Goal: Task Accomplishment & Management: Manage account settings

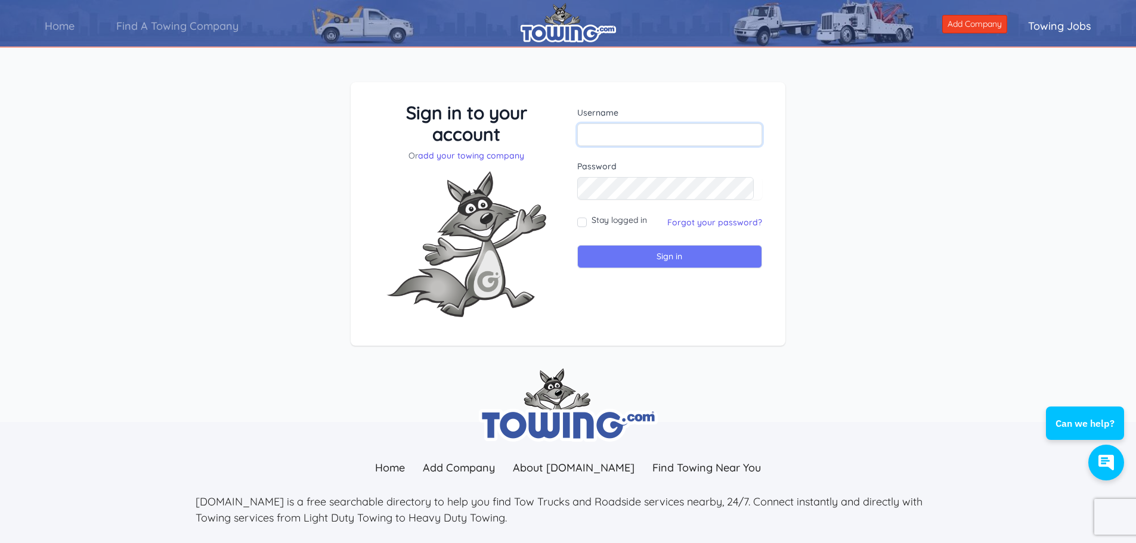
type input "[PERSON_NAME][EMAIL_ADDRESS][DOMAIN_NAME]"
click at [666, 254] on input "Sign in" at bounding box center [669, 256] width 185 height 23
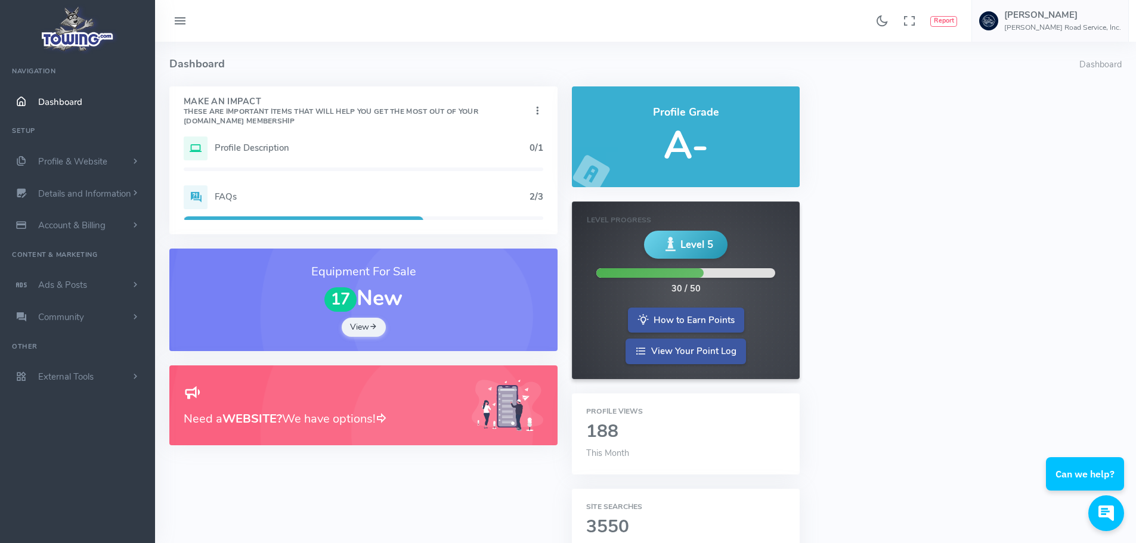
click at [270, 145] on h5 "Profile Description" at bounding box center [372, 148] width 315 height 10
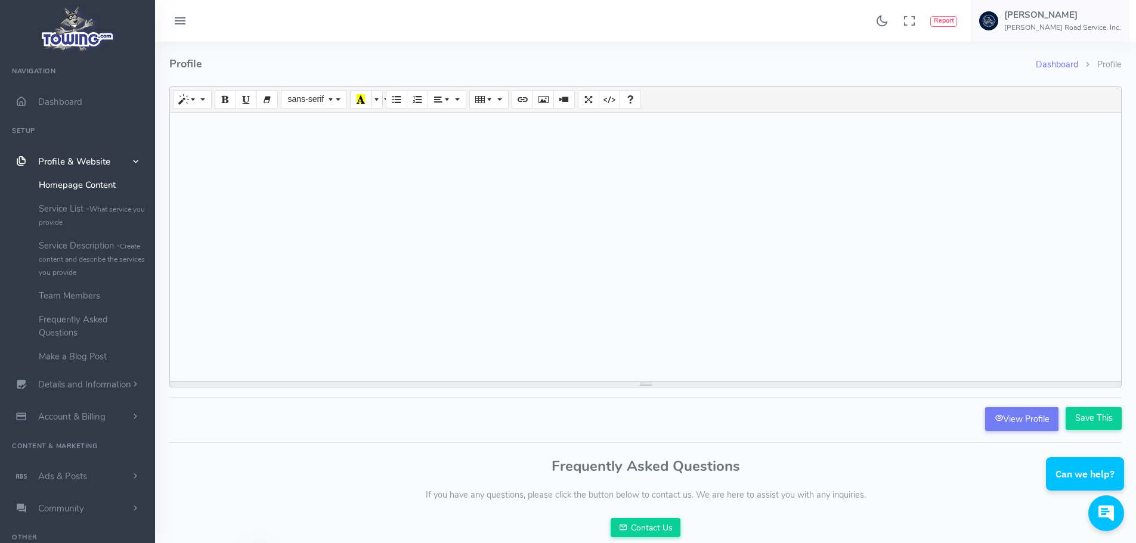
click at [89, 159] on span "Profile & Website" at bounding box center [74, 162] width 72 height 12
click at [123, 155] on link "Profile & Website" at bounding box center [77, 162] width 155 height 32
click at [76, 182] on link "Homepage Content" at bounding box center [92, 185] width 125 height 24
click at [57, 212] on link "Service List - What service you provide" at bounding box center [92, 215] width 125 height 37
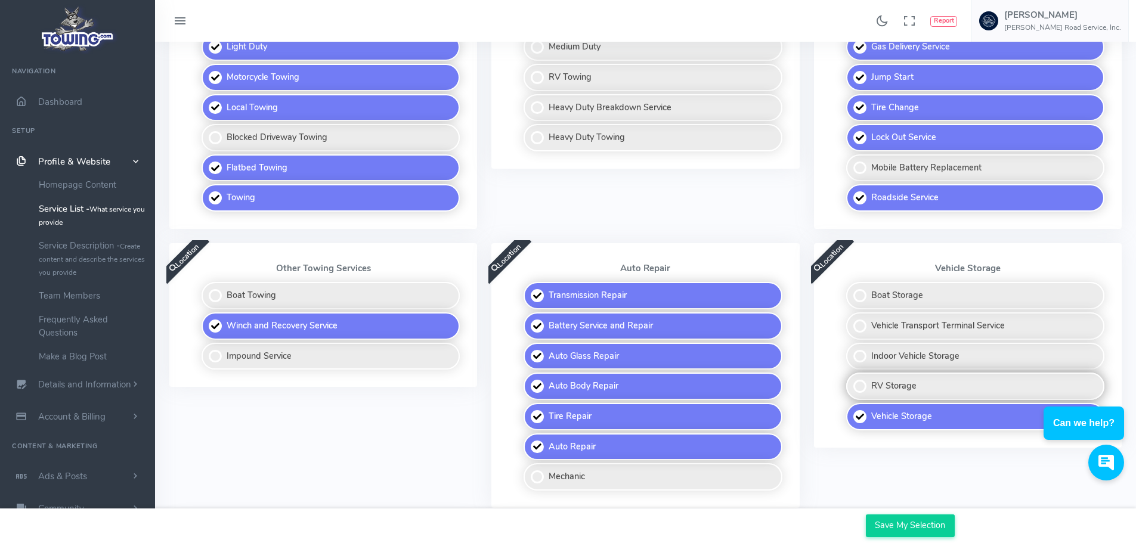
scroll to position [358, 0]
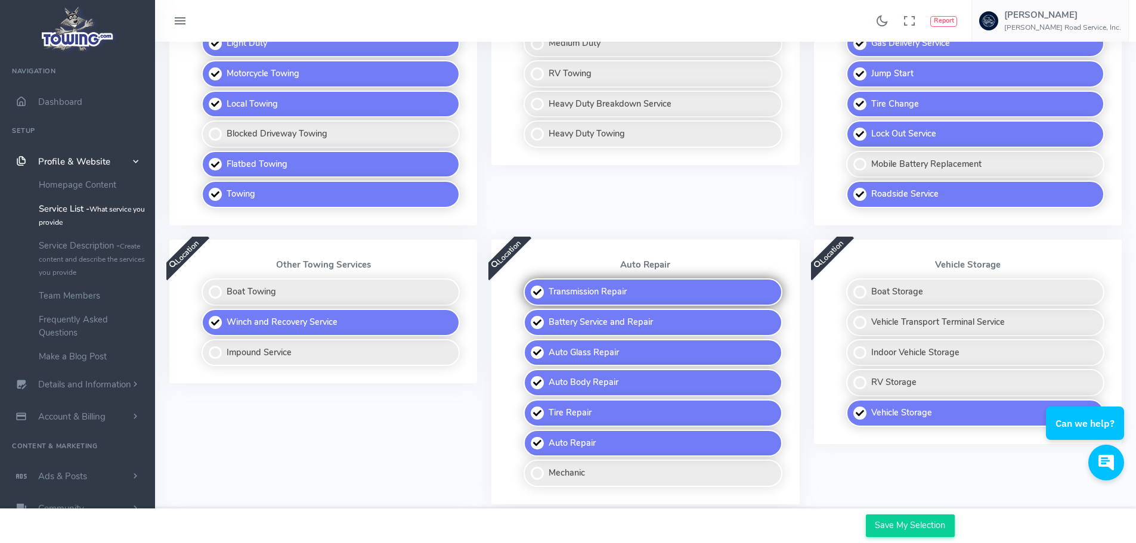
click at [537, 293] on label "Transmission Repair" at bounding box center [653, 292] width 258 height 27
click at [528, 286] on input "Transmission Repair" at bounding box center [525, 283] width 8 height 8
checkbox input "false"
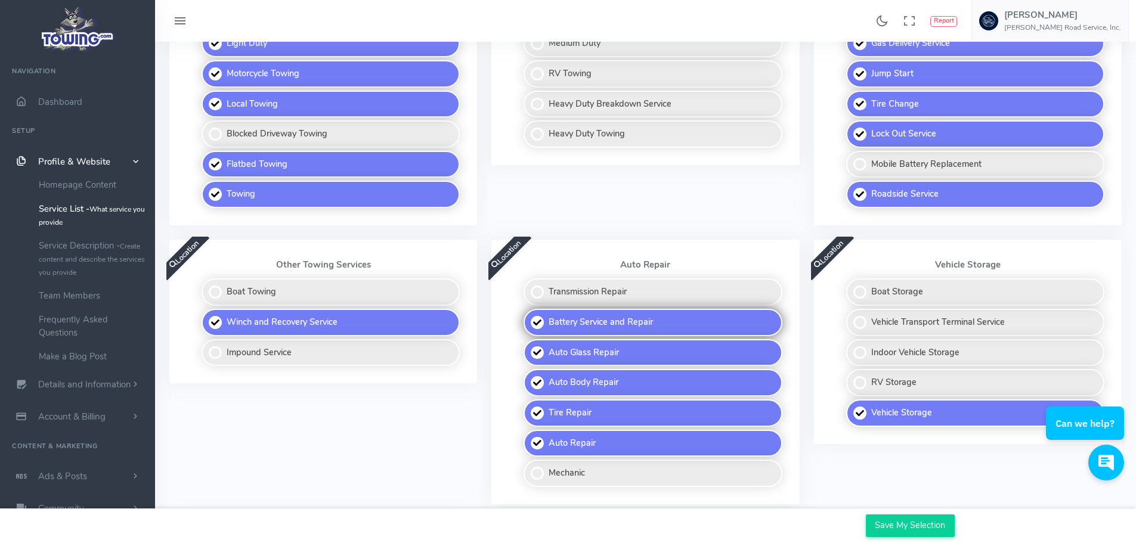
click at [536, 323] on label "Battery Service and Repair" at bounding box center [653, 322] width 258 height 27
click at [528, 317] on input "Battery Service and Repair" at bounding box center [525, 313] width 8 height 8
checkbox input "false"
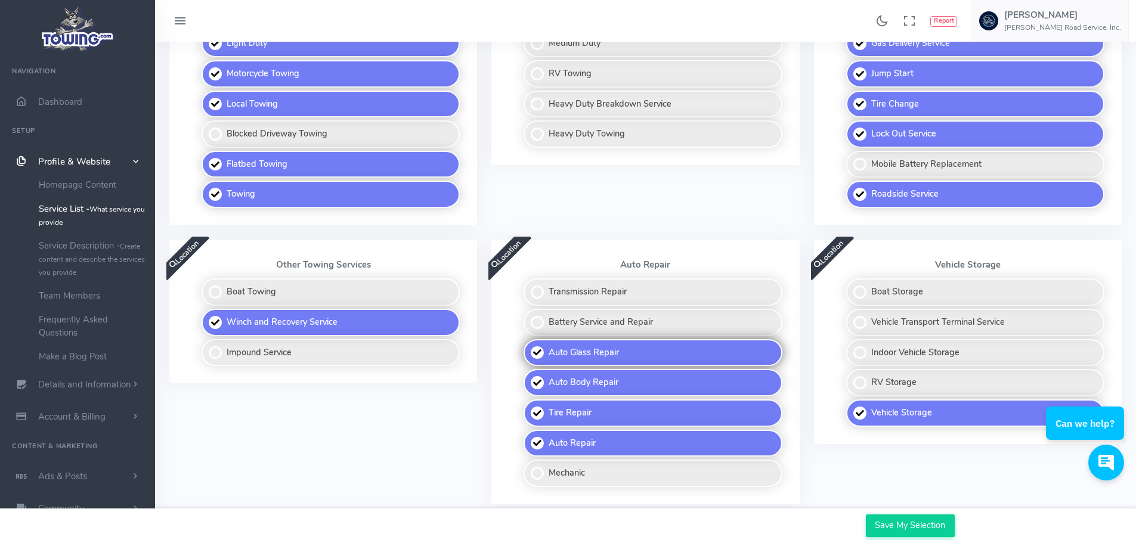
click at [535, 355] on label "Auto Glass Repair" at bounding box center [653, 352] width 258 height 27
click at [528, 347] on input "Auto Glass Repair" at bounding box center [525, 343] width 8 height 8
checkbox input "false"
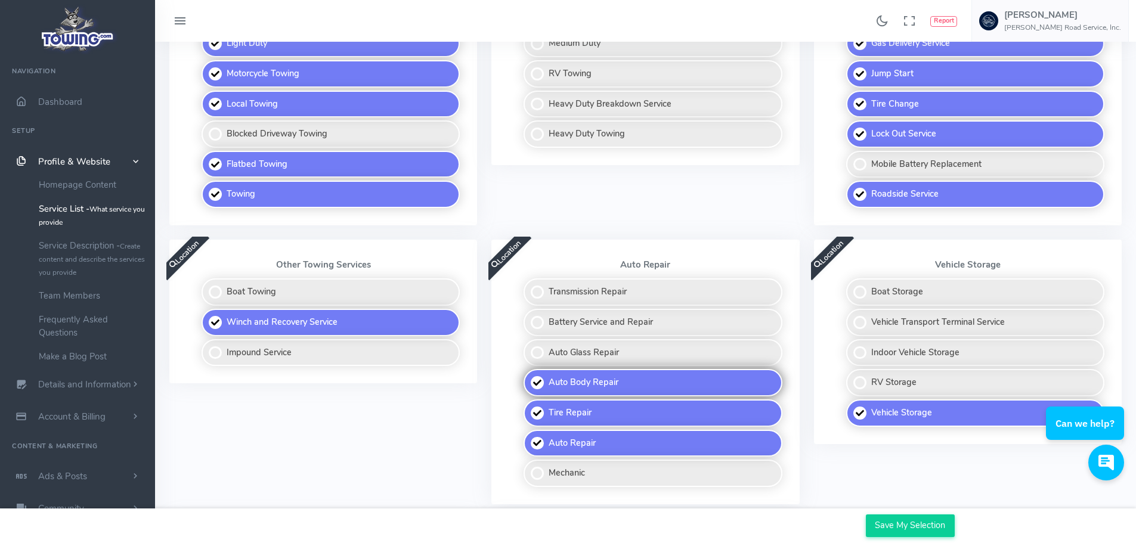
click at [535, 386] on label "Auto Body Repair" at bounding box center [653, 382] width 258 height 27
click at [528, 377] on input "Auto Body Repair" at bounding box center [525, 373] width 8 height 8
checkbox input "false"
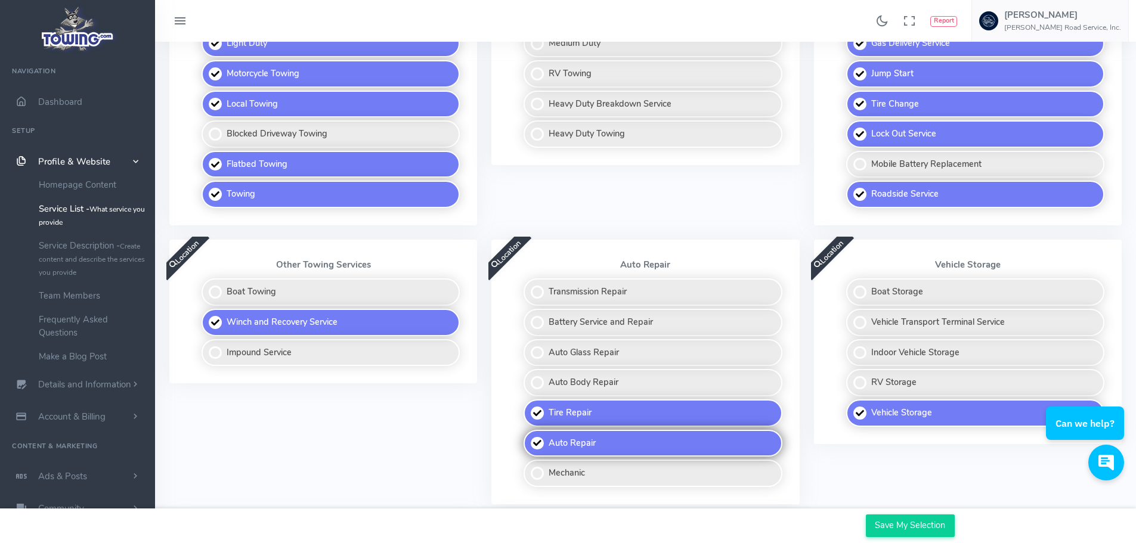
click at [536, 442] on label "Auto Repair" at bounding box center [653, 443] width 258 height 27
click at [528, 438] on input "Auto Repair" at bounding box center [525, 434] width 8 height 8
checkbox input "false"
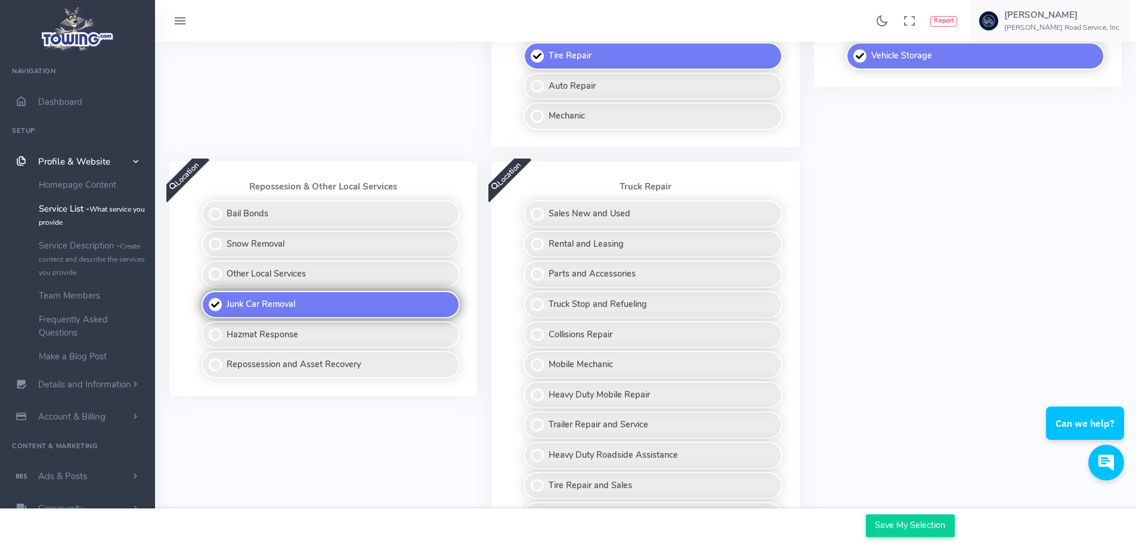
scroll to position [716, 0]
click at [211, 302] on label "Junk Car Removal" at bounding box center [331, 303] width 258 height 27
click at [206, 298] on input "Junk Car Removal" at bounding box center [203, 294] width 8 height 8
checkbox input "false"
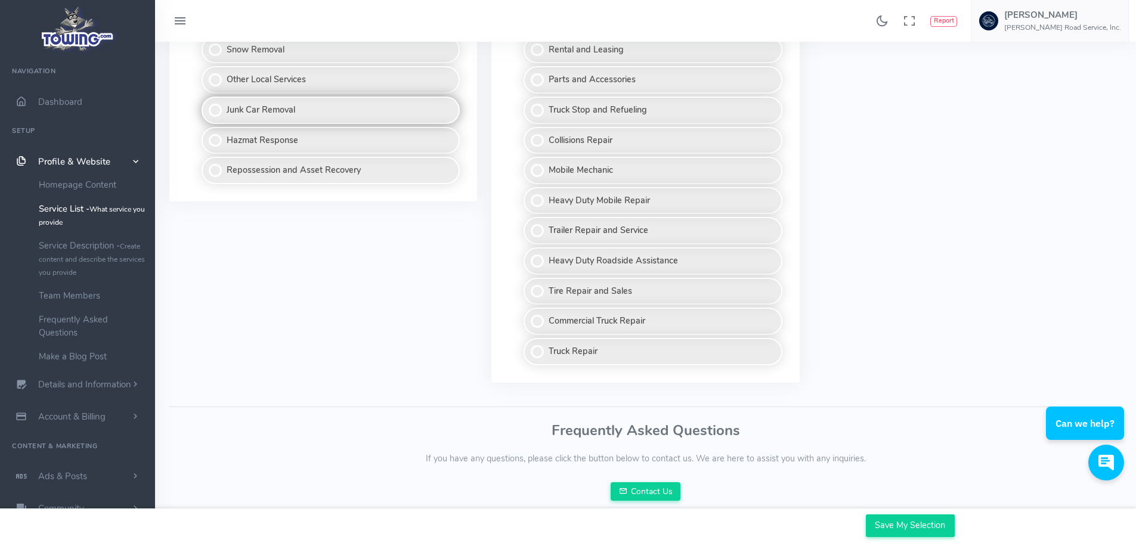
scroll to position [917, 0]
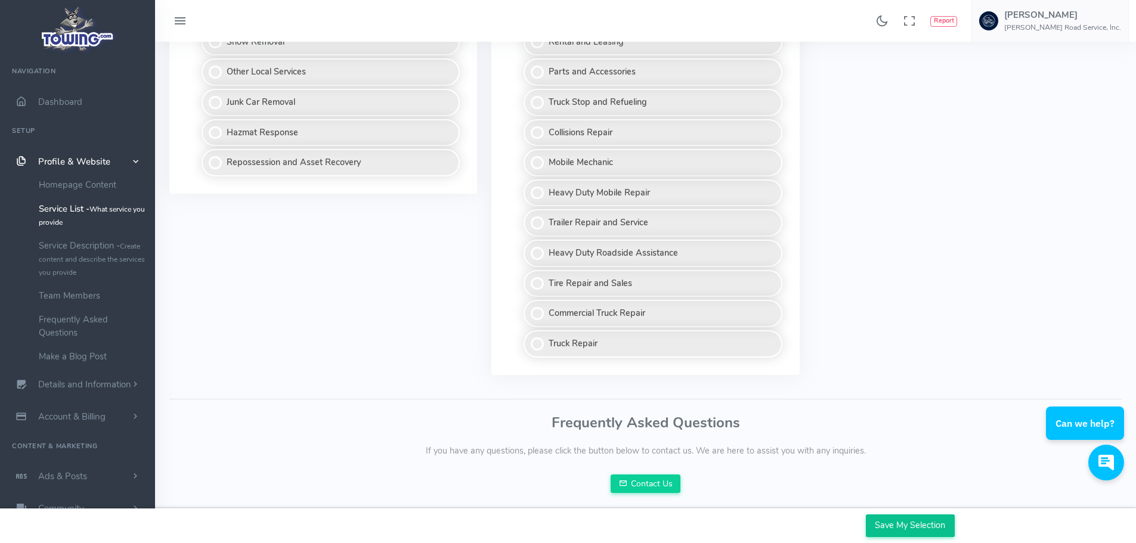
click at [909, 525] on input "Save My Selection" at bounding box center [910, 526] width 89 height 23
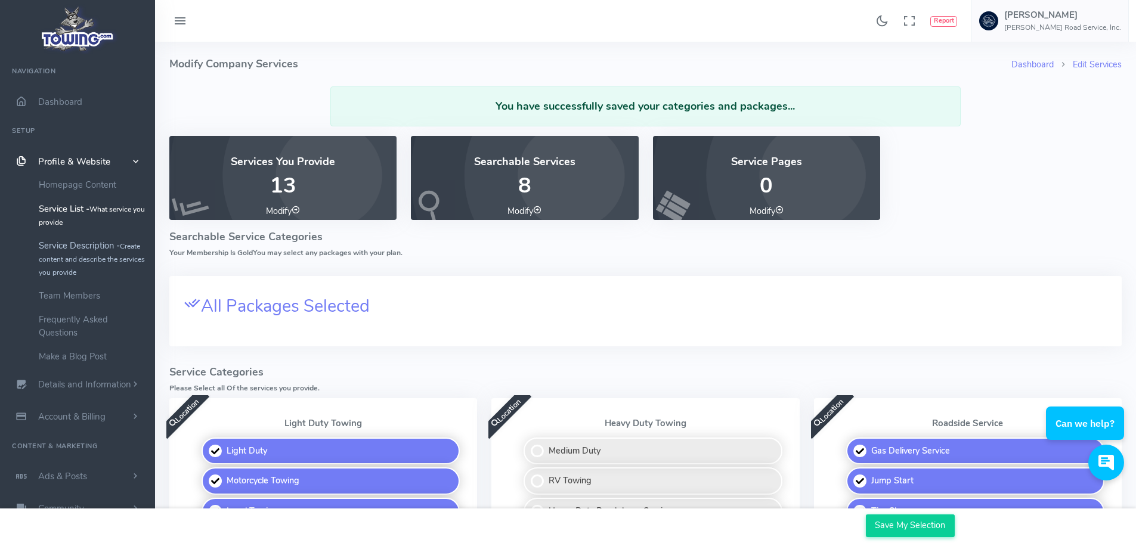
click at [82, 252] on link "Service Description - Create content and describe the services you provide" at bounding box center [92, 259] width 125 height 50
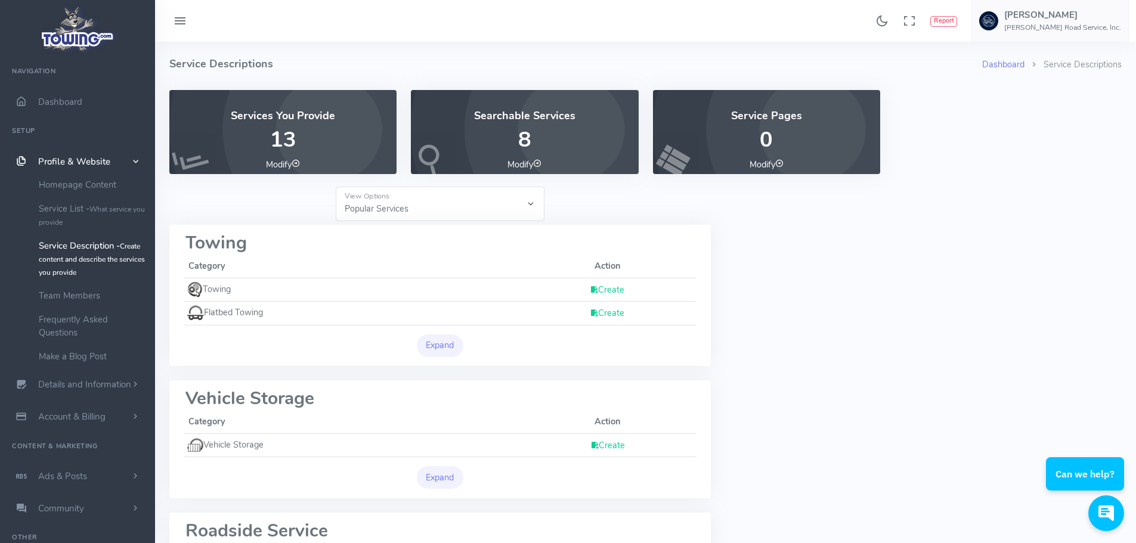
click at [608, 287] on link "Create" at bounding box center [607, 290] width 35 height 12
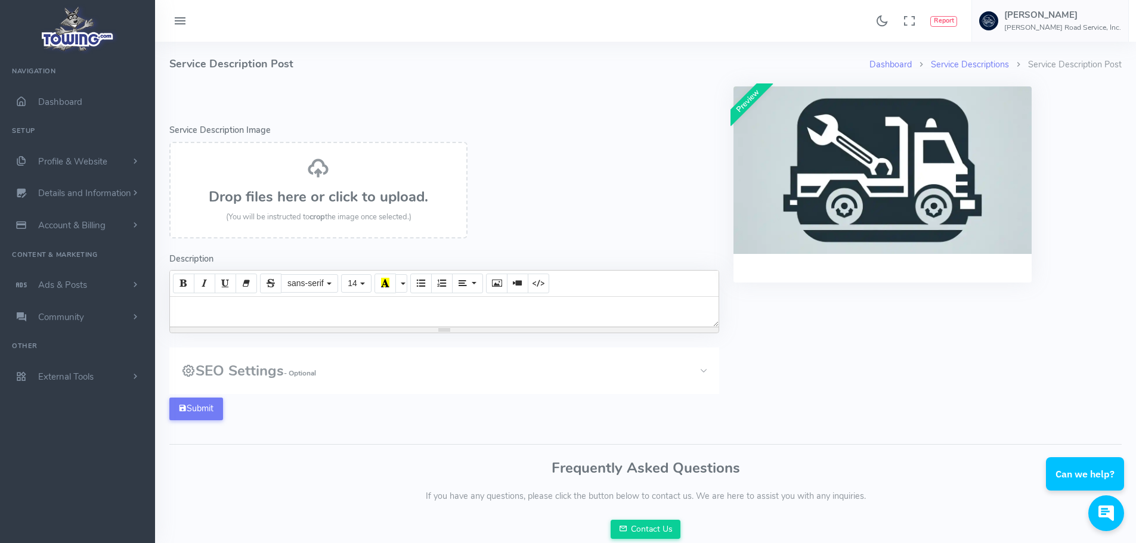
click at [365, 178] on div "Drop files here or click to upload. (You will be instructed to crop the image o…" at bounding box center [318, 190] width 272 height 67
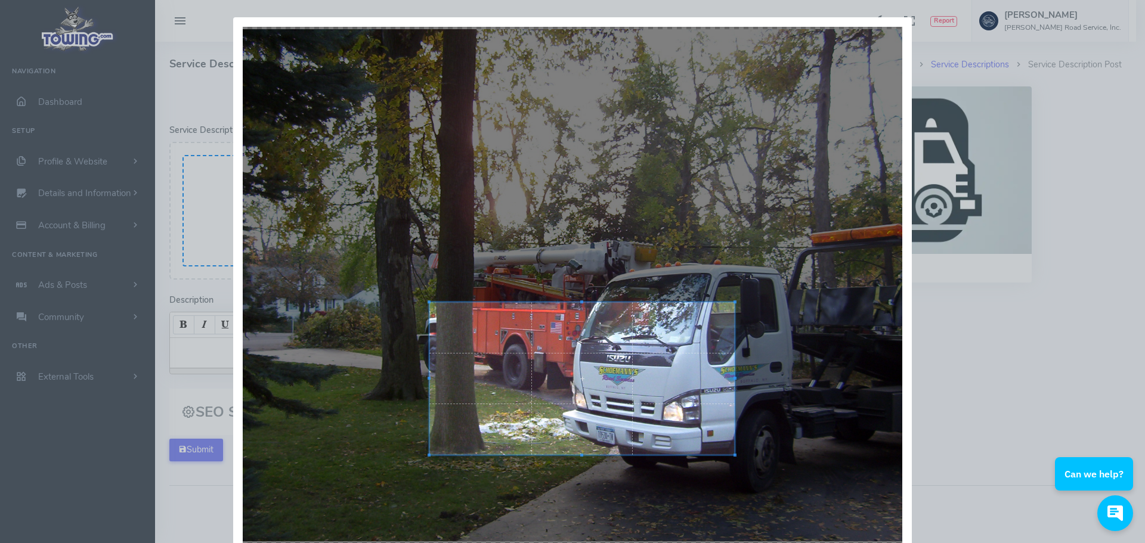
click at [848, 303] on div at bounding box center [573, 285] width 660 height 517
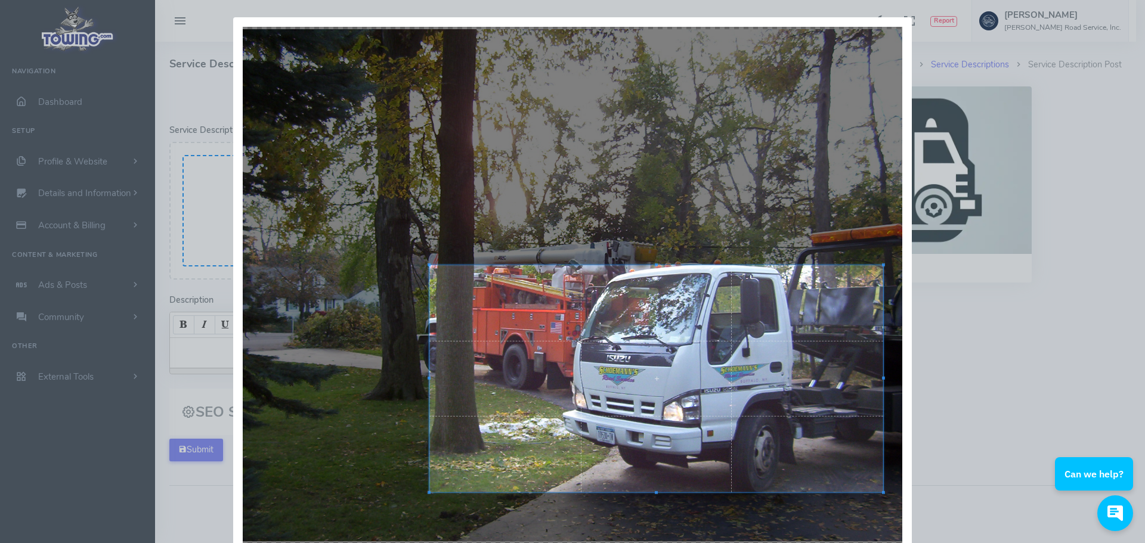
click at [882, 347] on div at bounding box center [883, 378] width 3 height 227
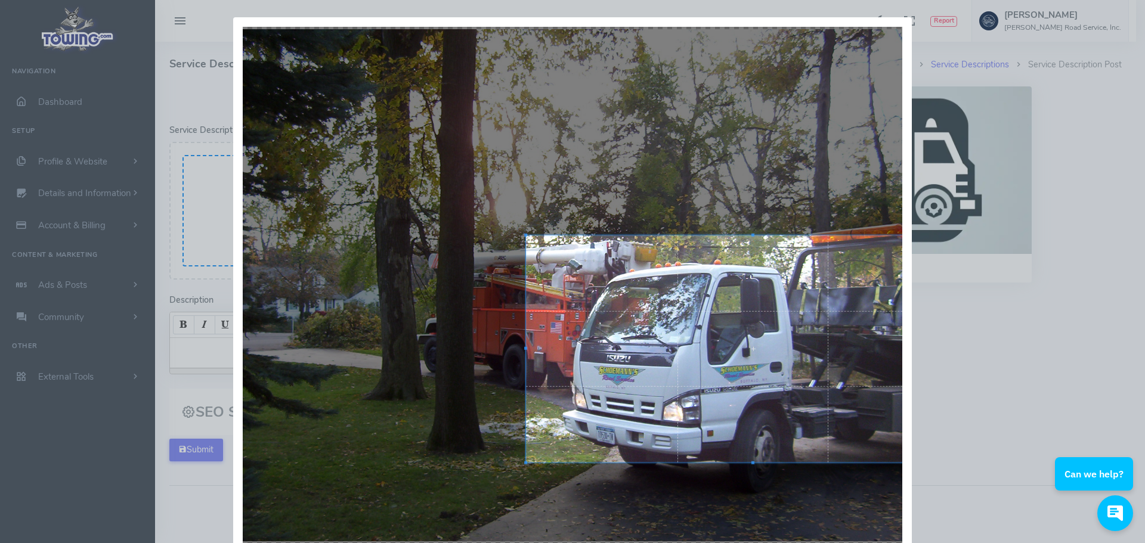
click at [526, 238] on div at bounding box center [753, 349] width 454 height 227
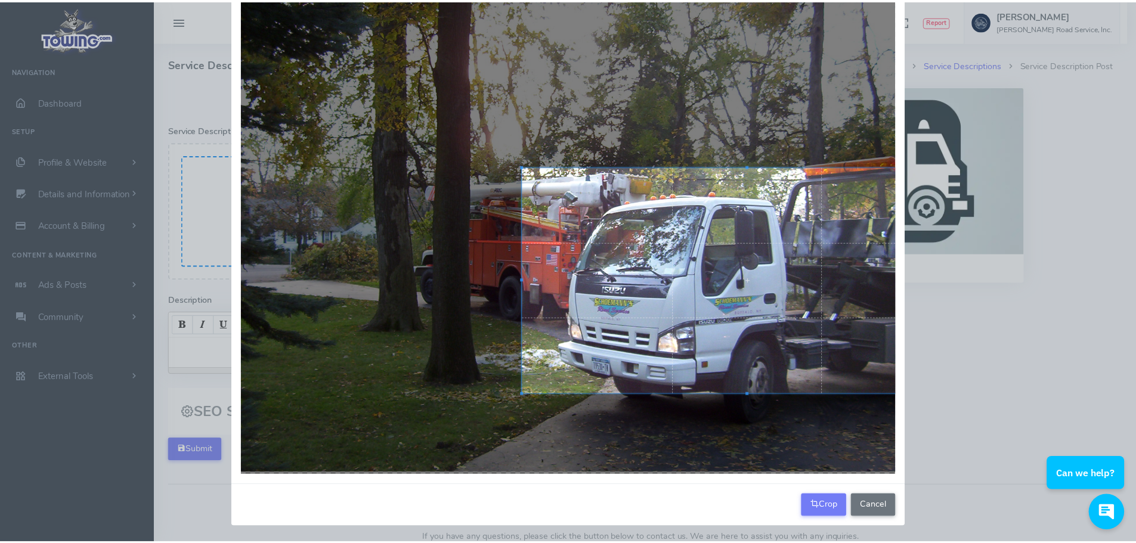
scroll to position [70, 0]
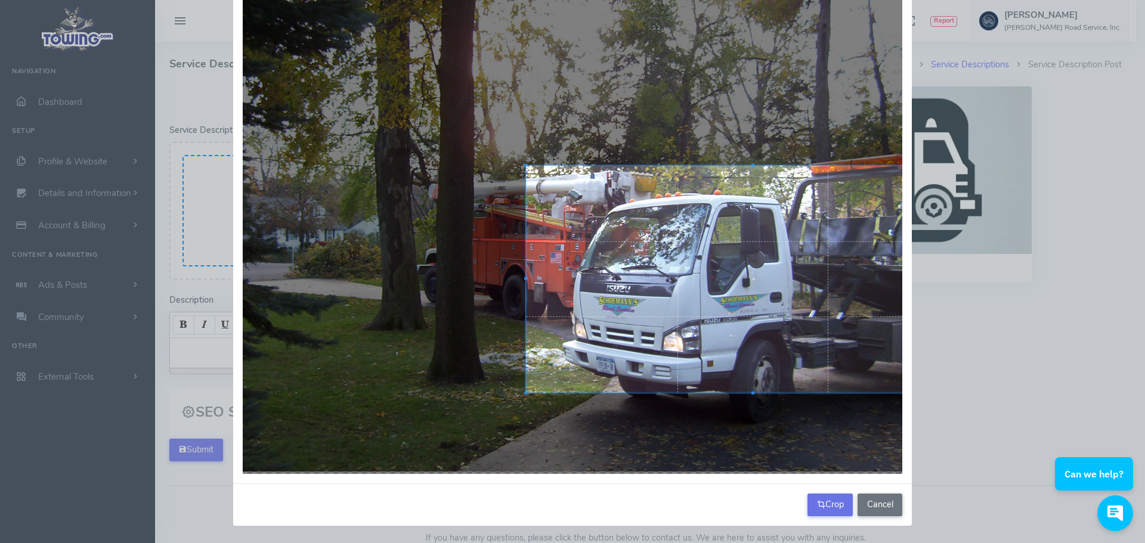
click at [826, 501] on button "Crop" at bounding box center [829, 505] width 45 height 23
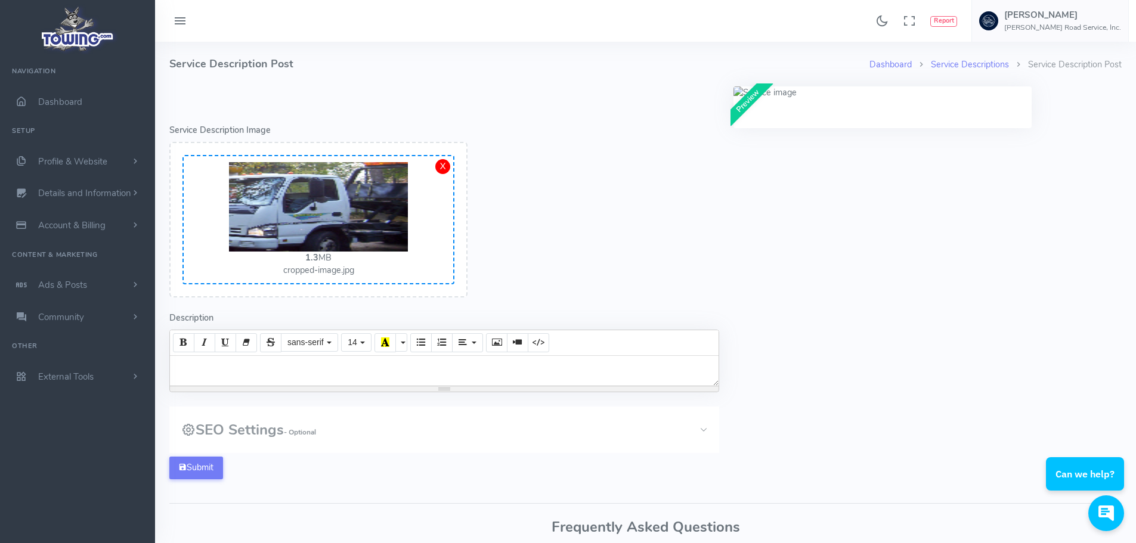
click at [382, 226] on img at bounding box center [318, 206] width 179 height 89
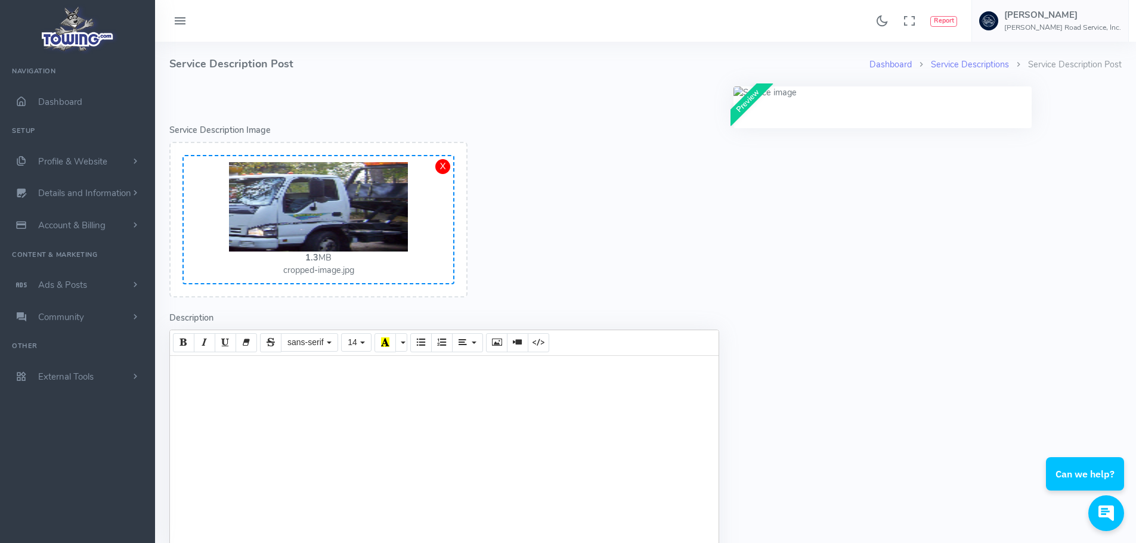
click at [211, 362] on div at bounding box center [444, 460] width 549 height 209
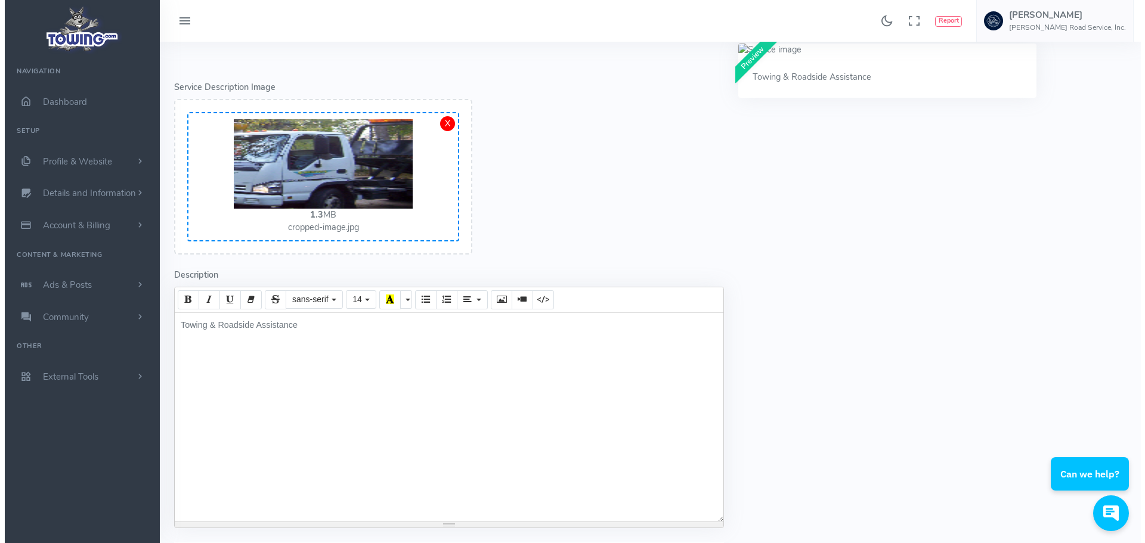
scroll to position [239, 0]
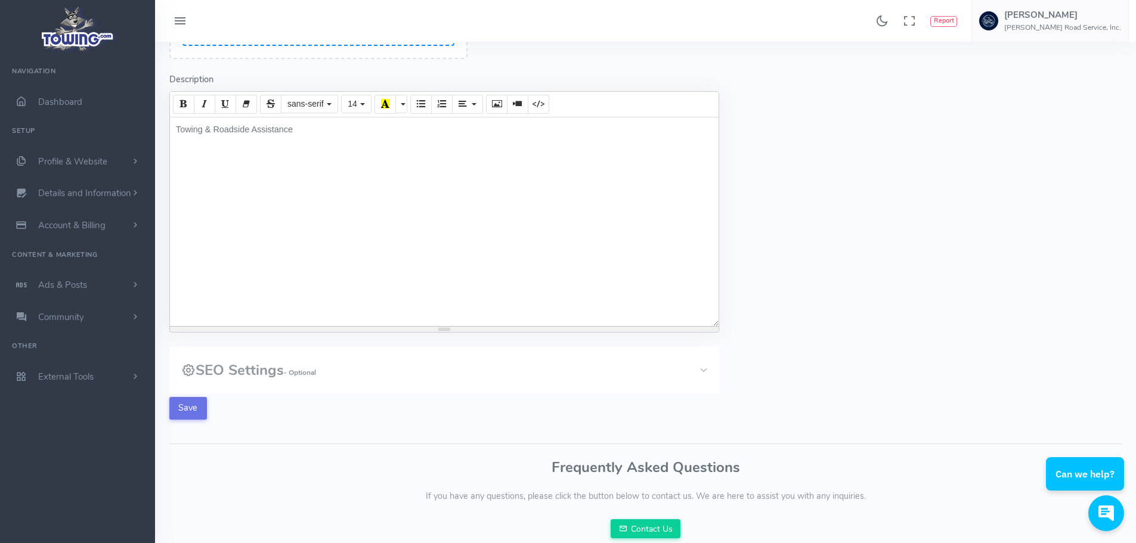
click at [188, 410] on button "Save" at bounding box center [188, 408] width 38 height 23
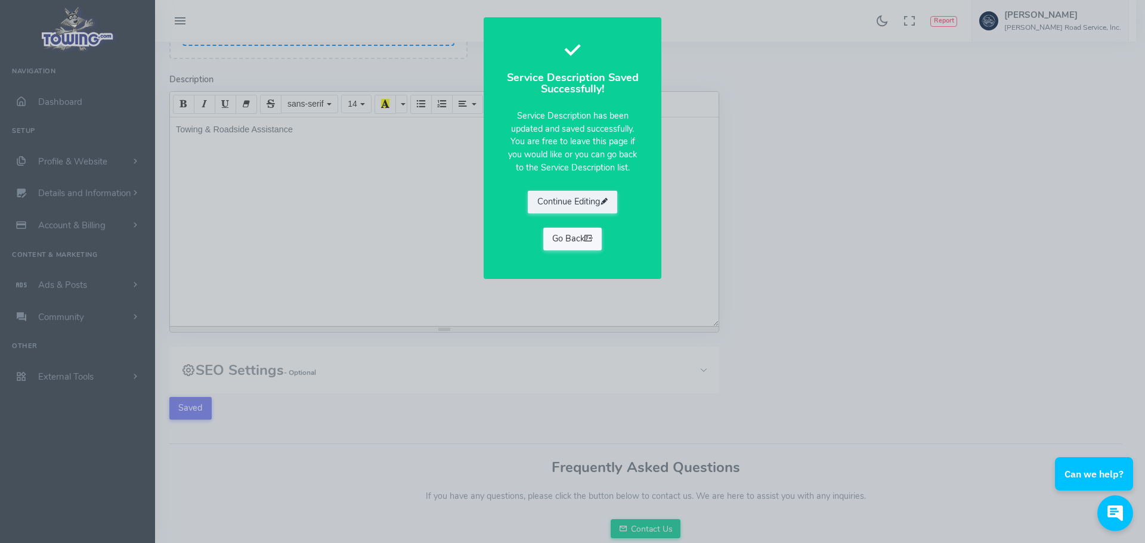
click at [574, 238] on link "Go Back" at bounding box center [572, 239] width 59 height 23
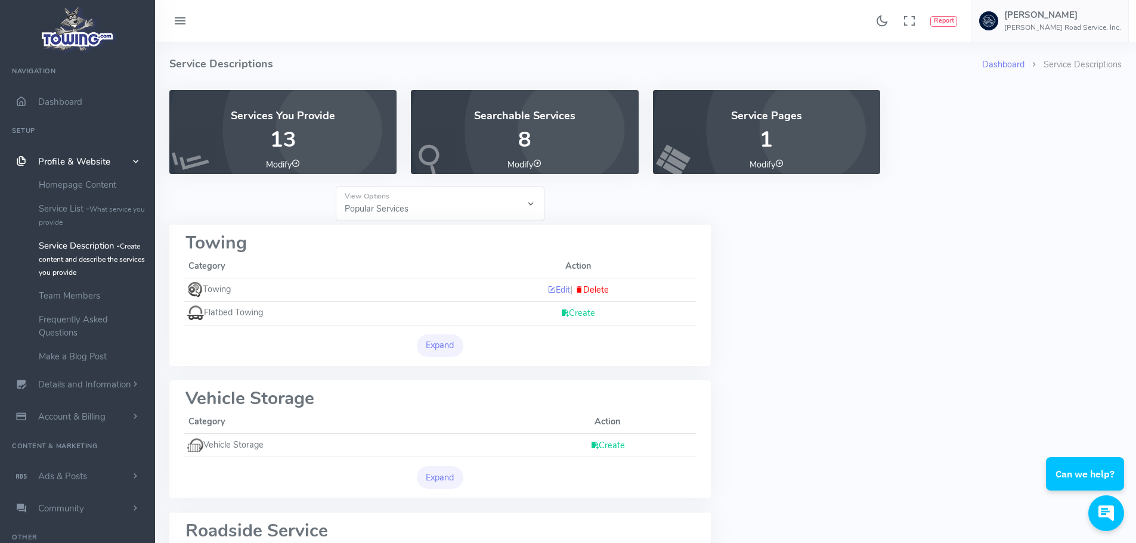
click at [576, 310] on link "Create" at bounding box center [578, 313] width 35 height 12
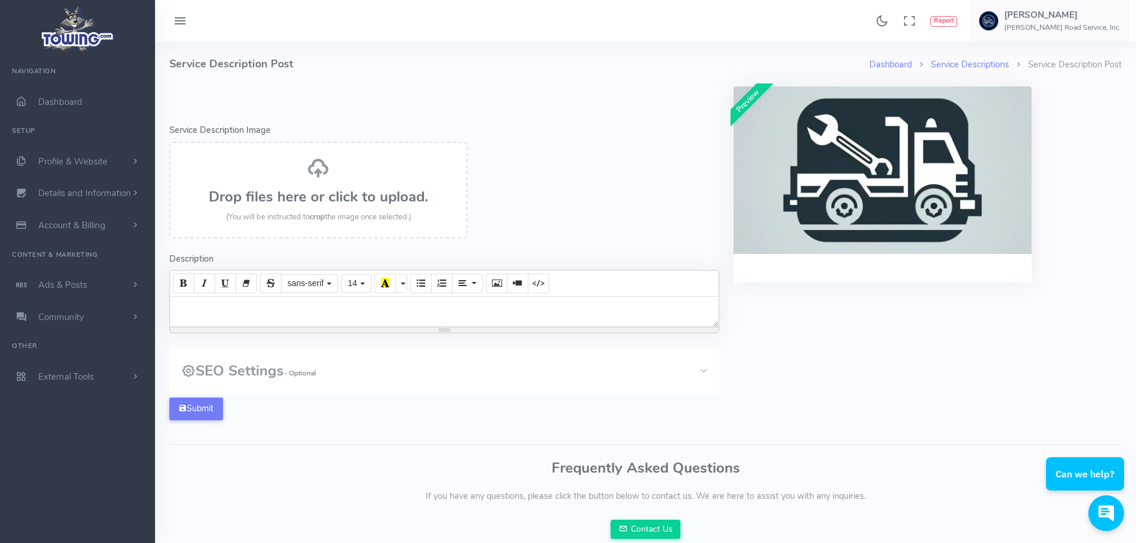
click at [310, 183] on div "Drop files here or click to upload. (You will be instructed to crop the image o…" at bounding box center [318, 190] width 272 height 67
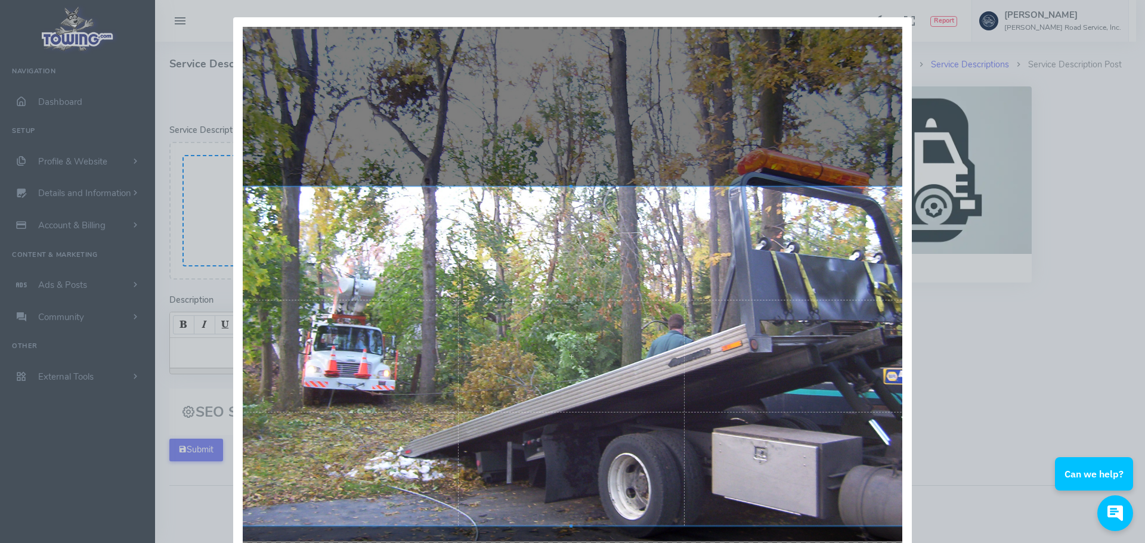
click at [506, 188] on div at bounding box center [571, 356] width 679 height 339
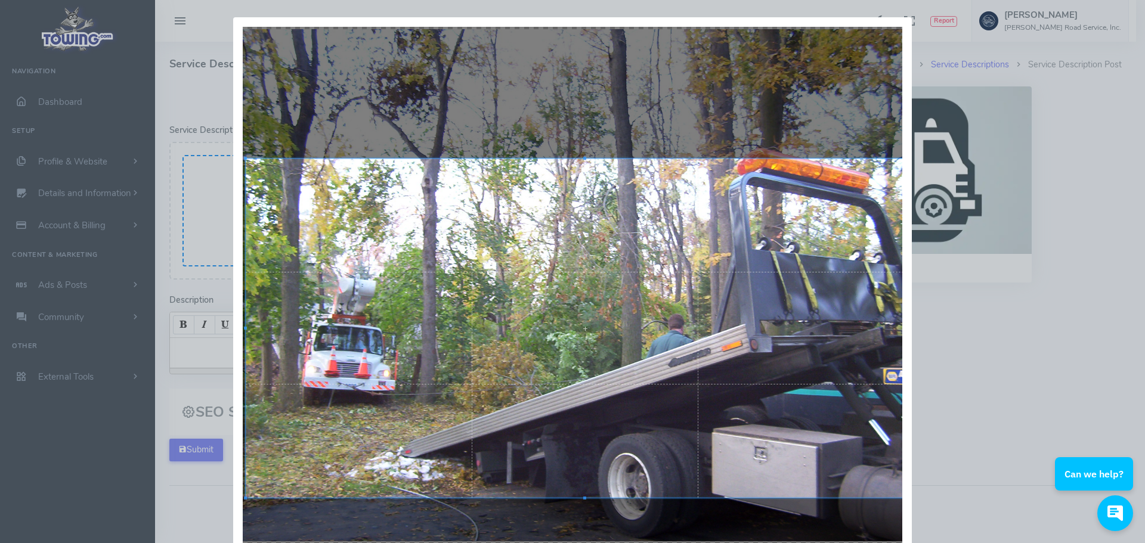
click at [911, 283] on div "Crop Cancel" at bounding box center [572, 271] width 1145 height 543
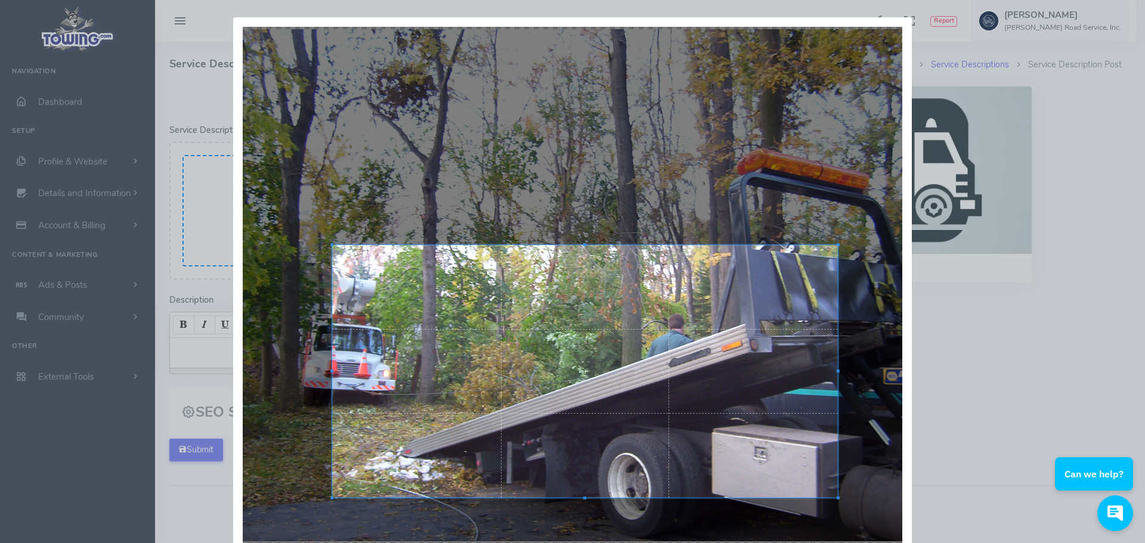
click at [670, 245] on div at bounding box center [585, 371] width 506 height 253
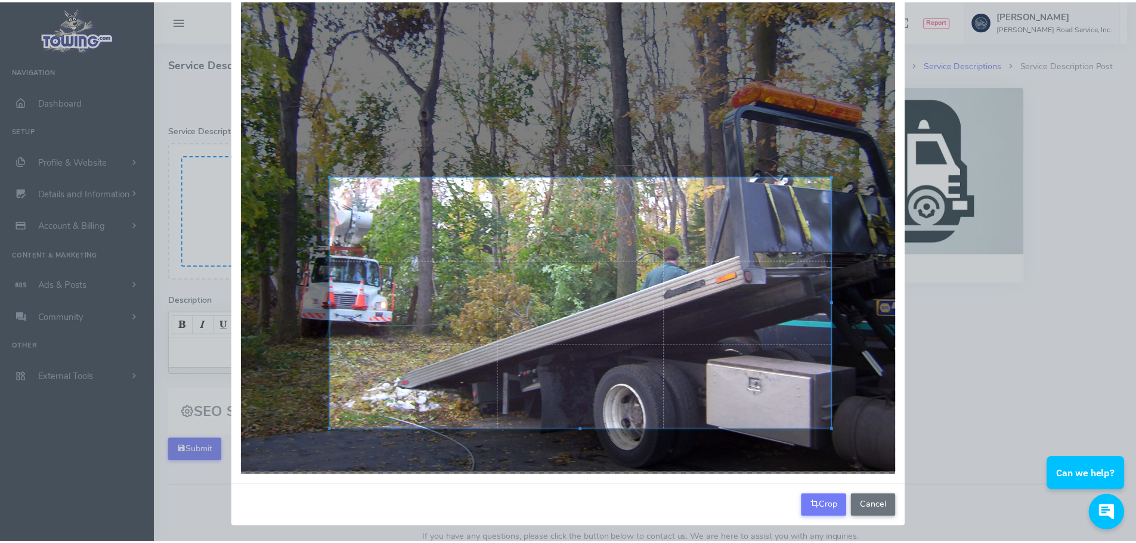
scroll to position [70, 0]
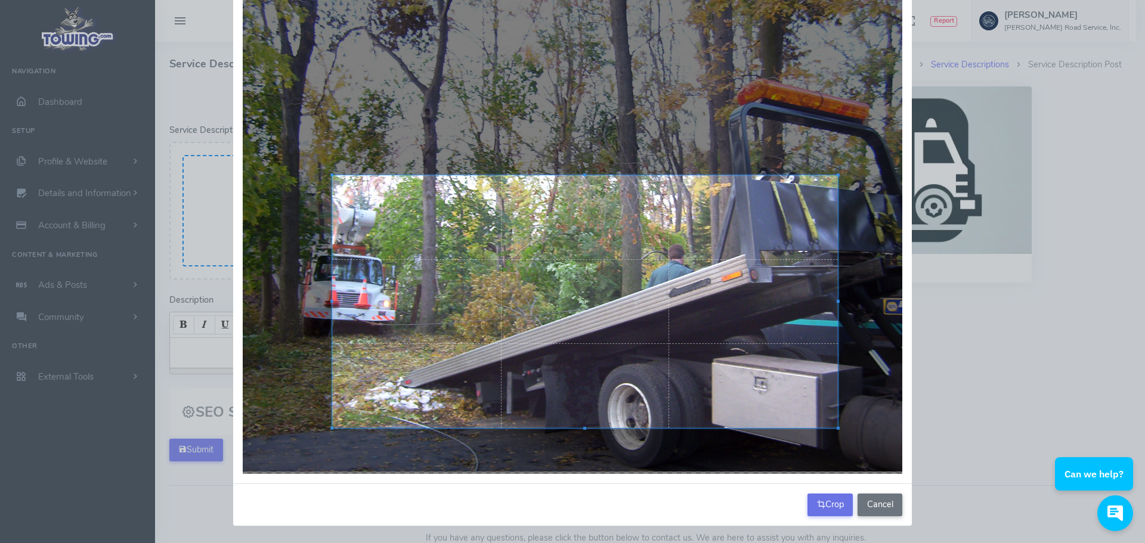
click at [825, 502] on button "Crop" at bounding box center [829, 505] width 45 height 23
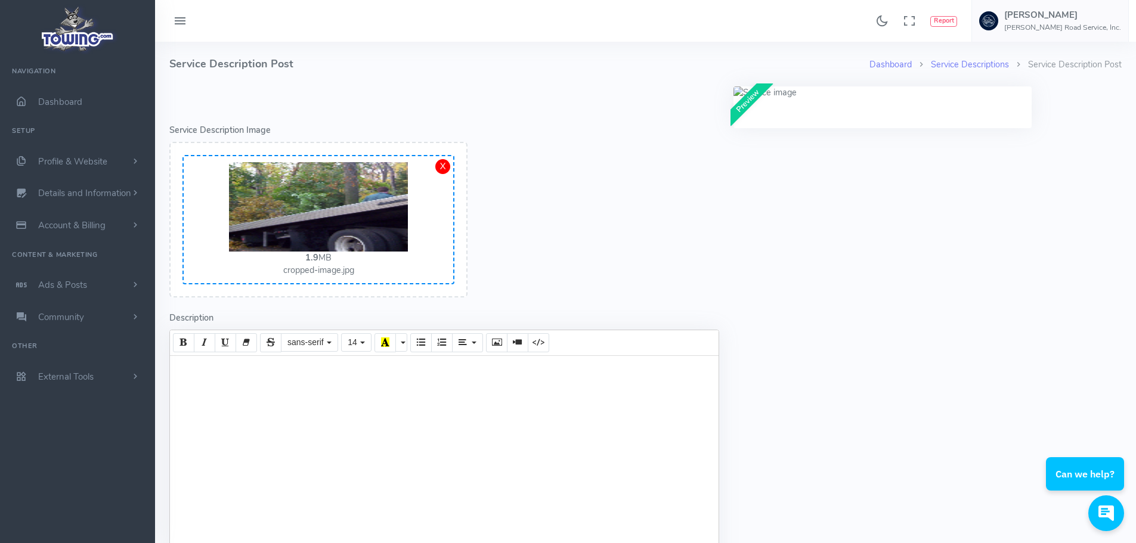
click at [206, 370] on div at bounding box center [444, 460] width 549 height 209
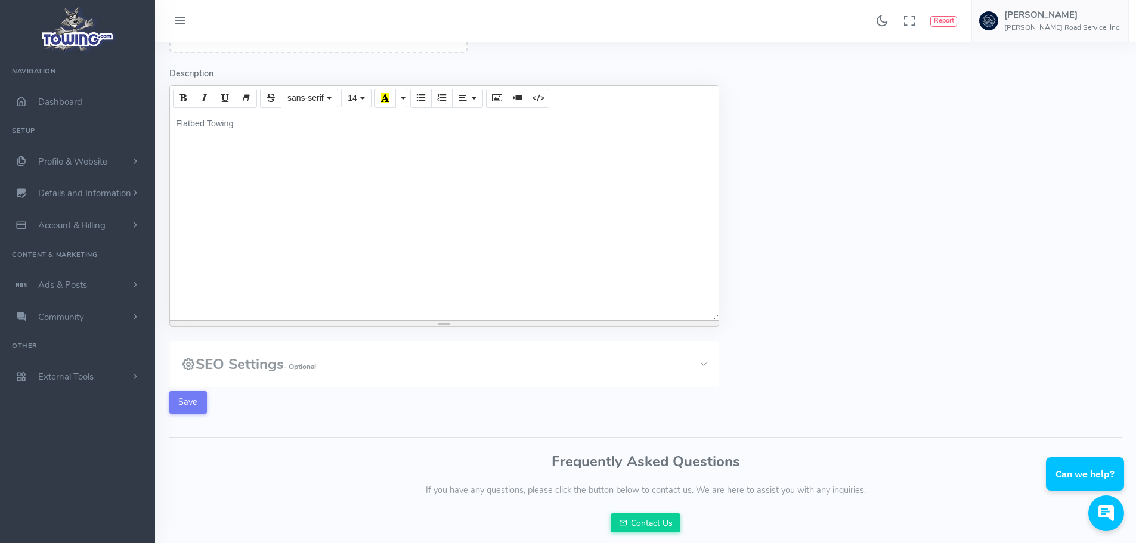
scroll to position [284, 0]
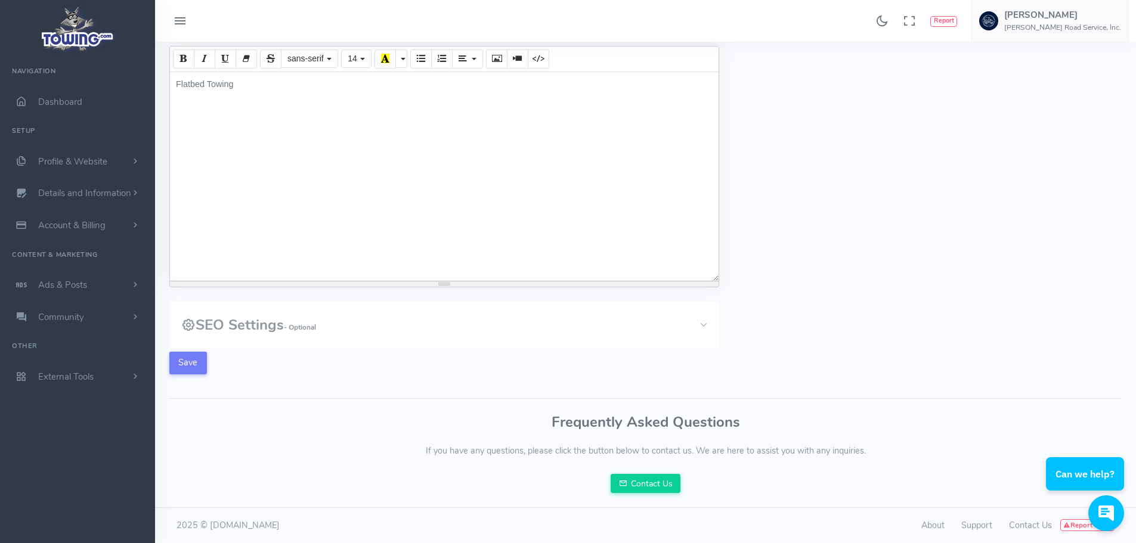
click at [182, 351] on form "Error - Service Description Image Drop files here or click to upload. (You will…" at bounding box center [444, 96] width 564 height 586
click at [187, 362] on button "Save" at bounding box center [188, 363] width 38 height 23
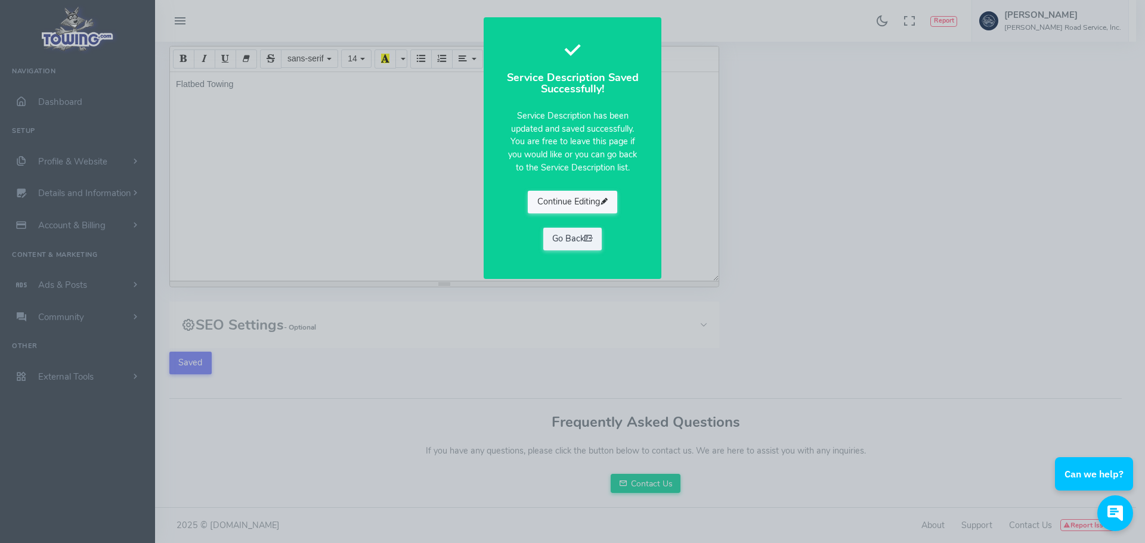
click at [592, 200] on button "Continue Editing" at bounding box center [572, 202] width 89 height 23
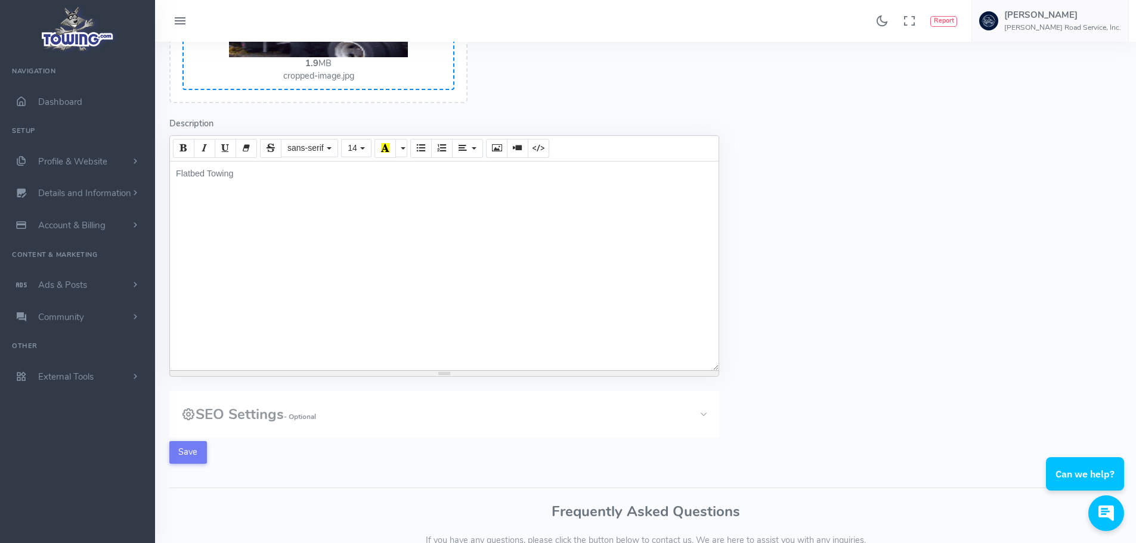
scroll to position [0, 0]
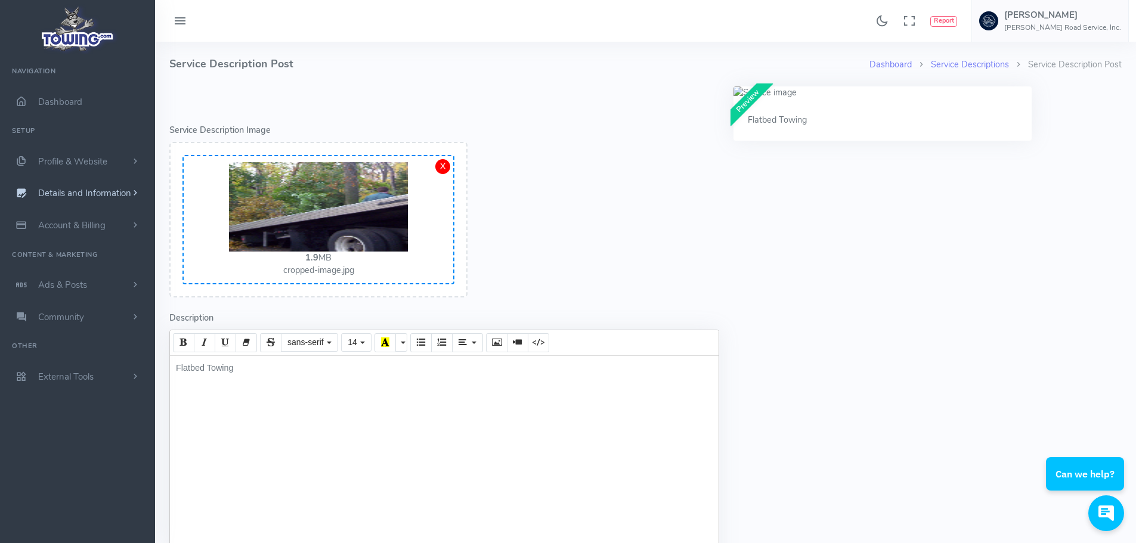
click at [66, 190] on span "Details and Information" at bounding box center [84, 194] width 93 height 12
click at [72, 214] on link "Logo & Banner" at bounding box center [92, 217] width 125 height 24
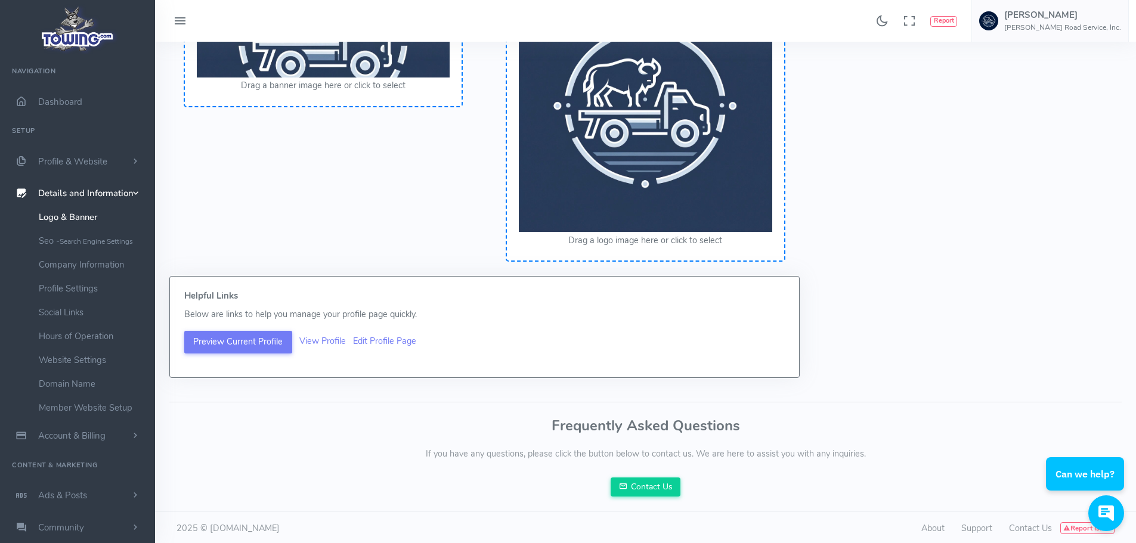
scroll to position [196, 0]
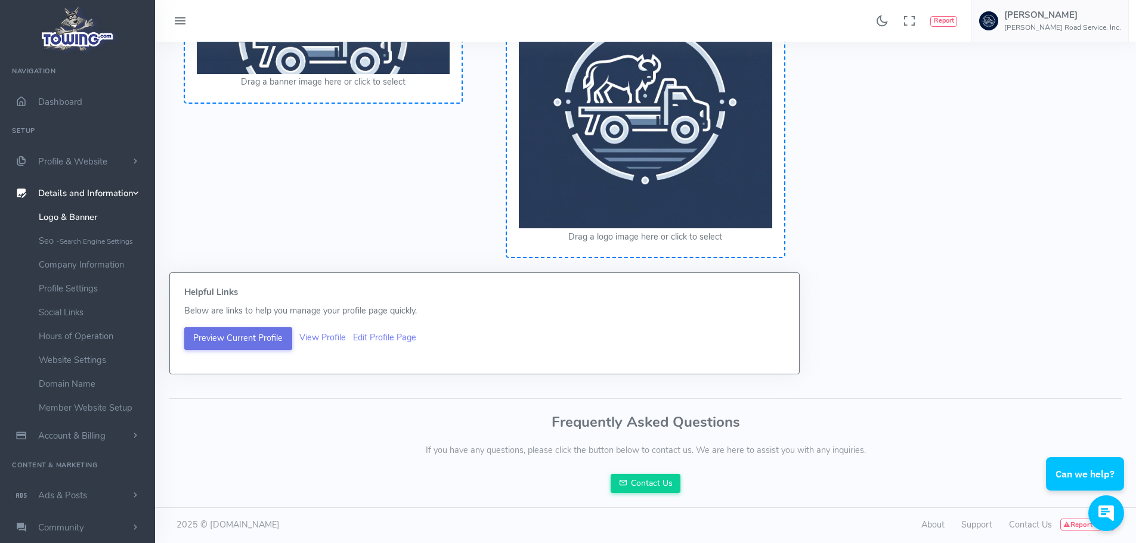
click at [261, 344] on button "Preview Current Profile" at bounding box center [238, 338] width 108 height 23
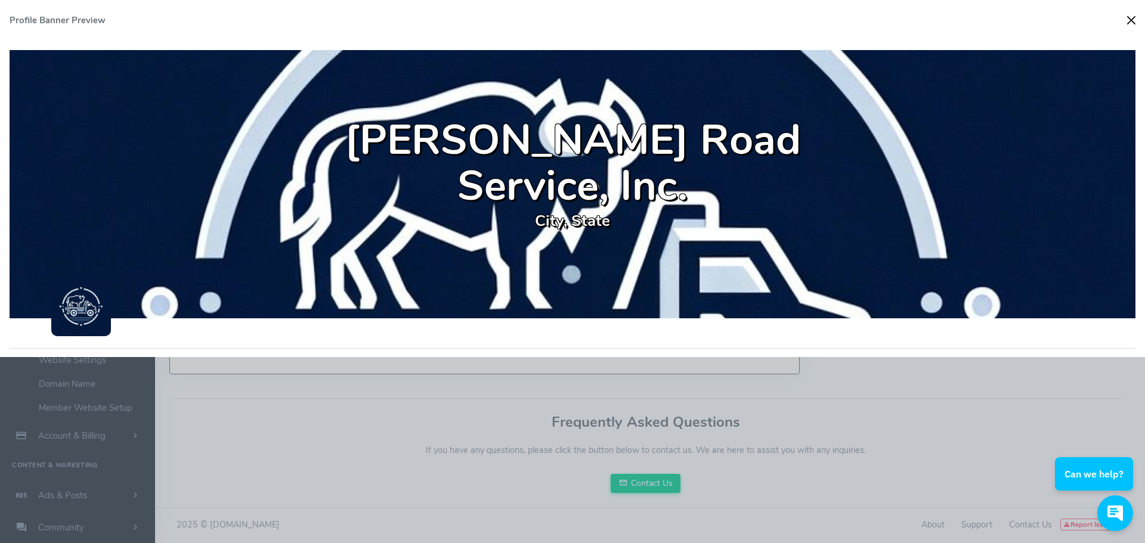
click at [1131, 19] on button "Close" at bounding box center [1131, 20] width 18 height 18
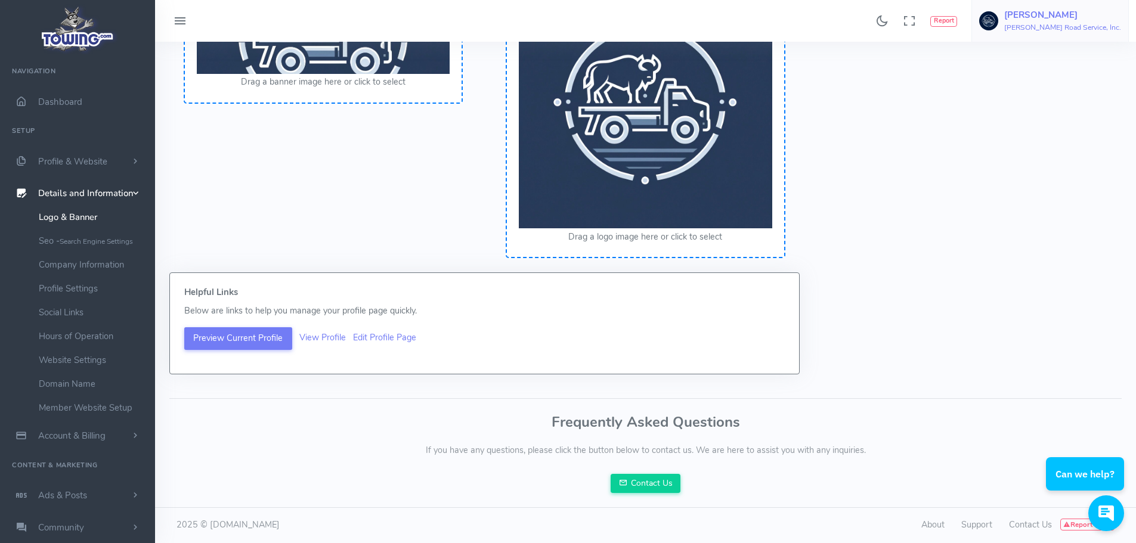
click at [1082, 11] on h5 "[PERSON_NAME]" at bounding box center [1062, 15] width 117 height 10
click at [1043, 112] on span "Logout" at bounding box center [1053, 114] width 27 height 12
